Goal: Task Accomplishment & Management: Manage account settings

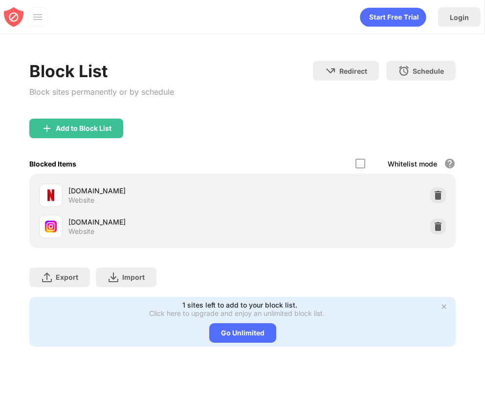
click at [436, 223] on img at bounding box center [438, 227] width 10 height 10
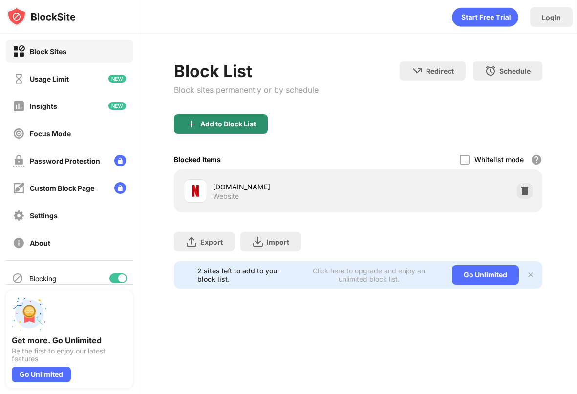
click at [222, 124] on div "Add to Block List" at bounding box center [228, 124] width 56 height 8
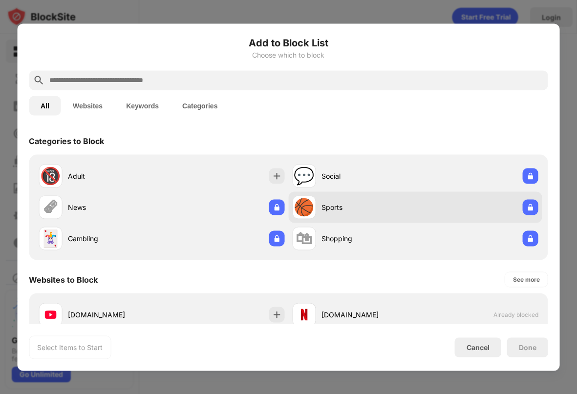
scroll to position [202, 0]
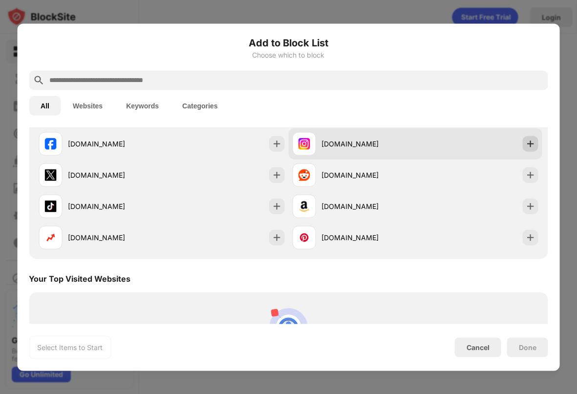
click at [529, 147] on img at bounding box center [531, 144] width 10 height 10
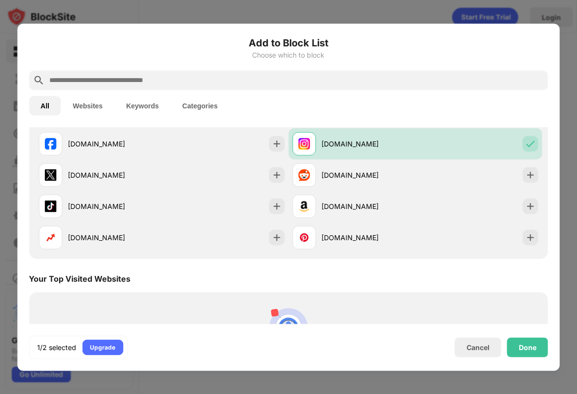
click at [523, 358] on div "1/2 selected Upgrade Cancel Done" at bounding box center [288, 347] width 519 height 23
click at [523, 356] on div "Done" at bounding box center [527, 348] width 41 height 20
